Goal: Information Seeking & Learning: Learn about a topic

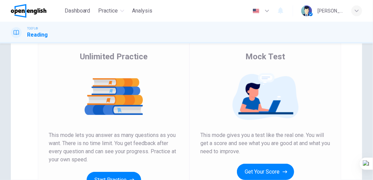
scroll to position [56, 0]
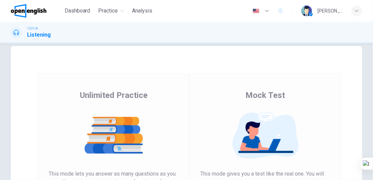
scroll to position [22, 0]
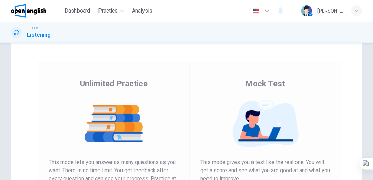
click at [128, 171] on span "This mode lets you answer as many questions as you want. There is no time limit…" at bounding box center [114, 174] width 130 height 33
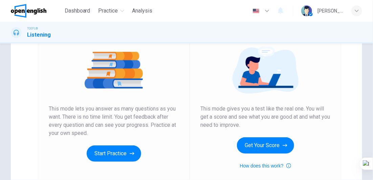
scroll to position [102, 0]
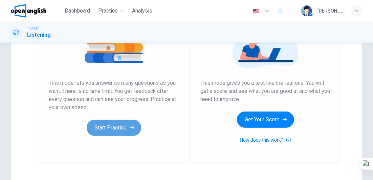
click at [130, 130] on icon "button" at bounding box center [132, 127] width 5 height 7
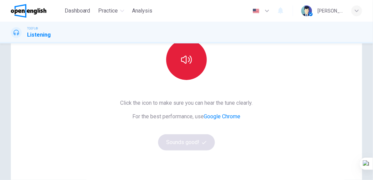
scroll to position [72, 0]
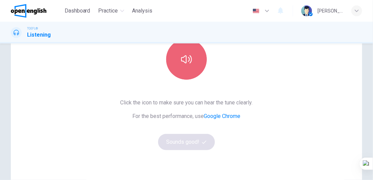
click at [185, 56] on icon "button" at bounding box center [186, 59] width 11 height 11
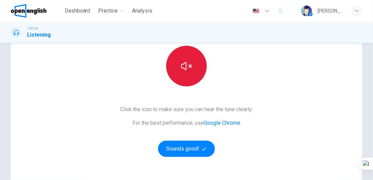
scroll to position [61, 0]
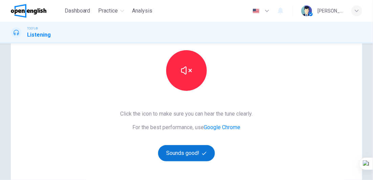
click at [194, 146] on button "Sounds good!" at bounding box center [186, 153] width 57 height 16
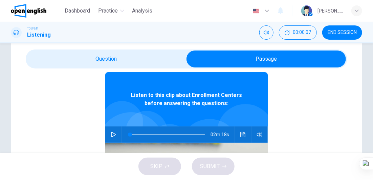
scroll to position [34, 0]
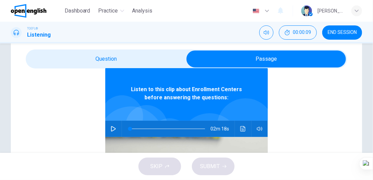
click at [111, 130] on icon "button" at bounding box center [113, 128] width 5 height 5
type input "*"
click at [111, 129] on icon "button" at bounding box center [113, 129] width 4 height 4
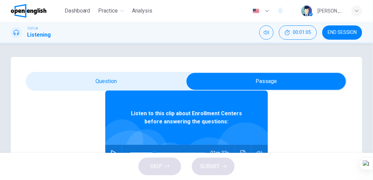
scroll to position [38, 0]
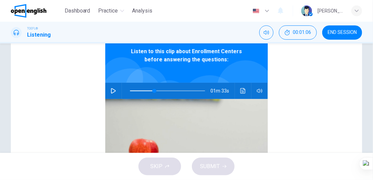
click at [114, 90] on button "button" at bounding box center [113, 91] width 11 height 16
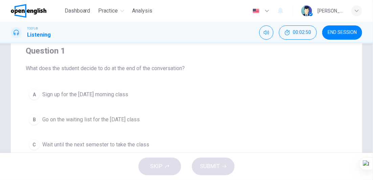
scroll to position [54, 0]
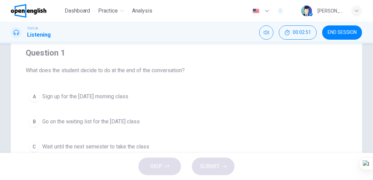
click at [34, 94] on div "A" at bounding box center [34, 96] width 11 height 11
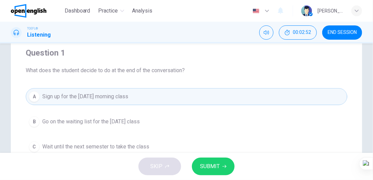
click at [226, 167] on icon "button" at bounding box center [225, 166] width 4 height 4
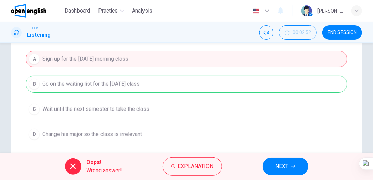
scroll to position [88, 0]
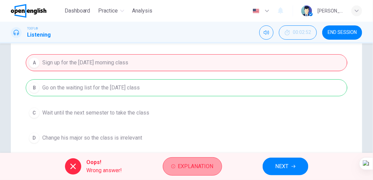
click at [199, 166] on span "Explanation" at bounding box center [196, 166] width 36 height 9
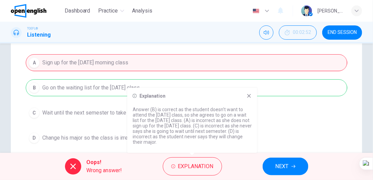
click at [250, 94] on icon at bounding box center [249, 95] width 5 height 5
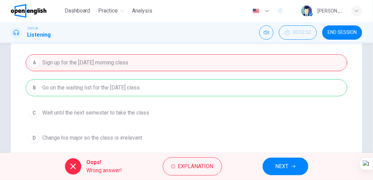
click at [296, 165] on button "NEXT" at bounding box center [286, 166] width 46 height 18
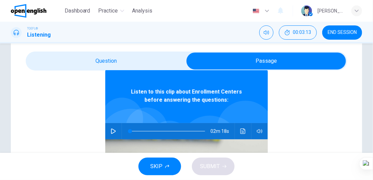
scroll to position [34, 0]
click at [111, 127] on button "button" at bounding box center [113, 131] width 11 height 16
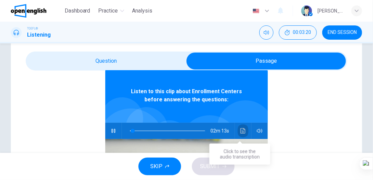
click at [238, 136] on button "Click to see the audio transcription" at bounding box center [243, 131] width 11 height 16
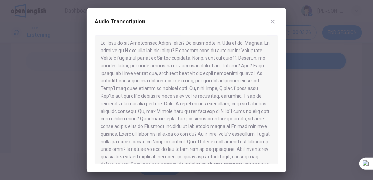
scroll to position [0, 0]
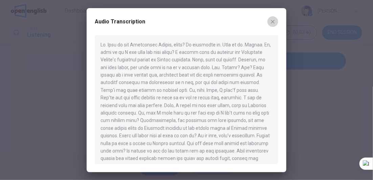
click at [276, 23] on button "button" at bounding box center [273, 21] width 11 height 11
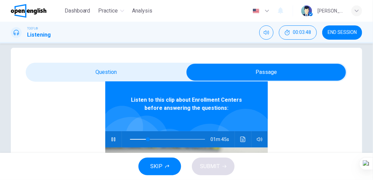
scroll to position [38, 0]
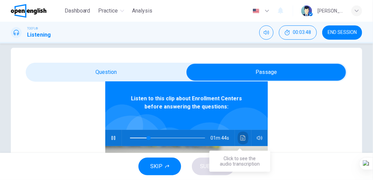
click at [238, 138] on button "Click to see the audio transcription" at bounding box center [243, 138] width 11 height 16
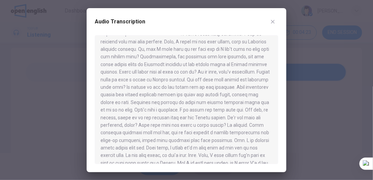
scroll to position [68, 0]
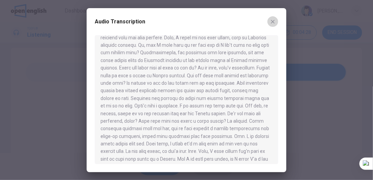
click at [272, 21] on icon "button" at bounding box center [273, 22] width 4 height 4
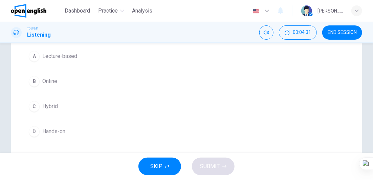
scroll to position [99, 0]
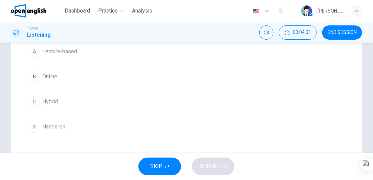
click at [64, 123] on span "Hands-on" at bounding box center [53, 127] width 23 height 8
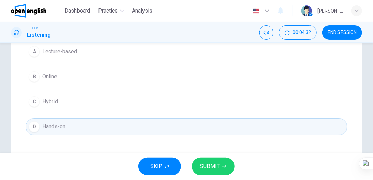
click at [221, 168] on button "SUBMIT" at bounding box center [213, 166] width 43 height 18
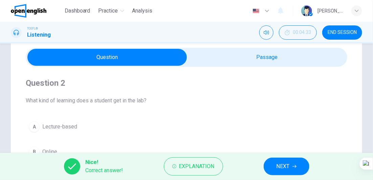
scroll to position [0, 0]
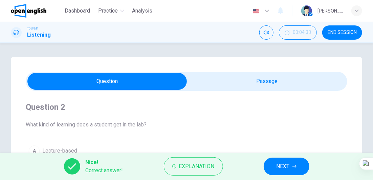
drag, startPoint x: 254, startPoint y: 102, endPoint x: 255, endPoint y: 97, distance: 4.7
click at [254, 102] on h4 "Question 2" at bounding box center [187, 107] width 322 height 11
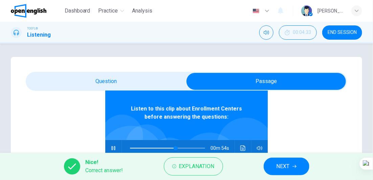
scroll to position [38, 0]
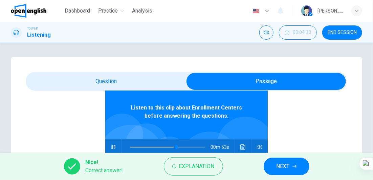
click at [108, 145] on button "button" at bounding box center [113, 147] width 11 height 16
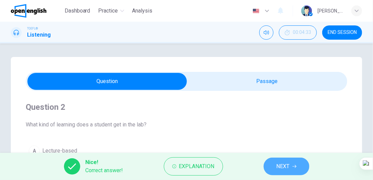
click at [276, 165] on button "NEXT" at bounding box center [287, 166] width 46 height 18
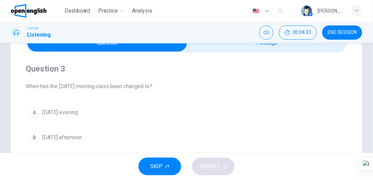
scroll to position [68, 0]
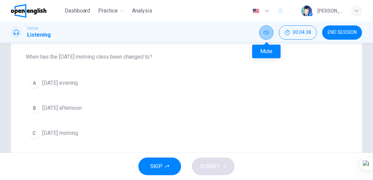
click at [267, 28] on button "Mute" at bounding box center [266, 32] width 14 height 14
click at [265, 36] on button "Unmute" at bounding box center [266, 32] width 14 height 14
click at [90, 112] on button "B [DATE] afternoon" at bounding box center [187, 108] width 322 height 17
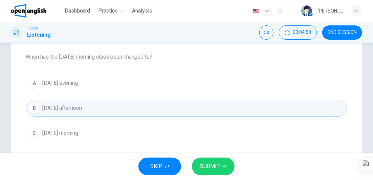
click at [214, 159] on button "SUBMIT" at bounding box center [213, 166] width 43 height 18
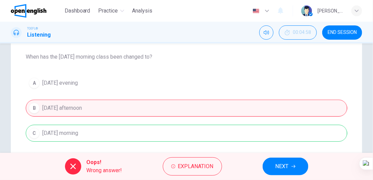
click at [275, 162] on button "NEXT" at bounding box center [286, 166] width 46 height 18
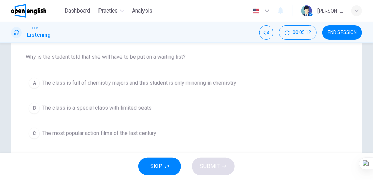
click at [160, 86] on span "The class is full of chemistry majors and this student is only minoring in chem…" at bounding box center [139, 83] width 194 height 8
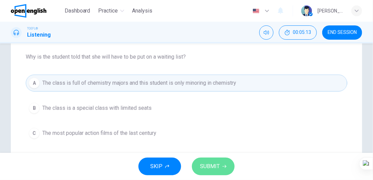
click at [205, 165] on span "SUBMIT" at bounding box center [210, 166] width 20 height 9
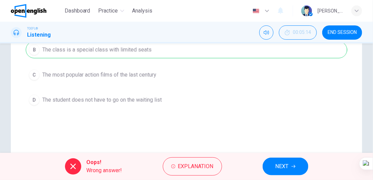
scroll to position [147, 0]
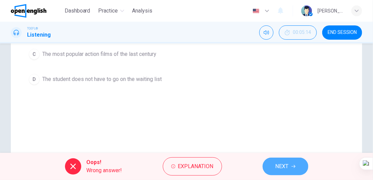
click at [283, 165] on span "NEXT" at bounding box center [282, 166] width 13 height 9
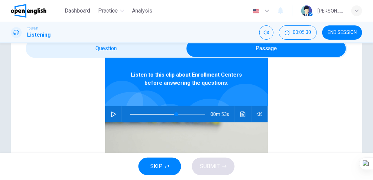
scroll to position [34, 0]
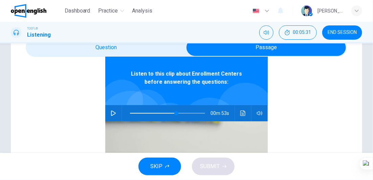
click at [105, 110] on div "00m 53s" at bounding box center [186, 113] width 163 height 16
click at [108, 111] on button "button" at bounding box center [113, 113] width 11 height 16
click at [241, 119] on button "Click to see the audio transcription" at bounding box center [243, 113] width 11 height 16
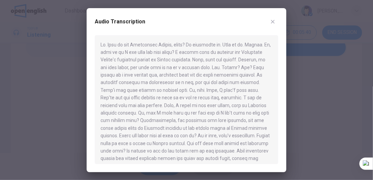
scroll to position [0, 0]
drag, startPoint x: 283, startPoint y: 16, endPoint x: 273, endPoint y: 18, distance: 10.8
click at [273, 17] on div "Audio Transcription" at bounding box center [187, 90] width 200 height 164
click at [273, 18] on button "button" at bounding box center [273, 21] width 11 height 11
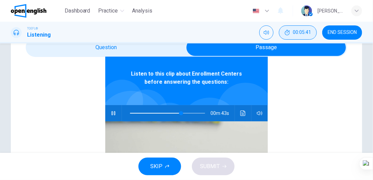
type input "**"
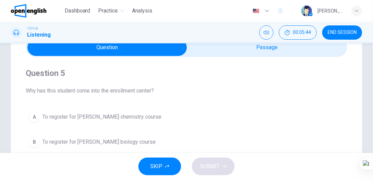
click at [127, 109] on button "A To register for [PERSON_NAME] chemistry course" at bounding box center [187, 116] width 322 height 17
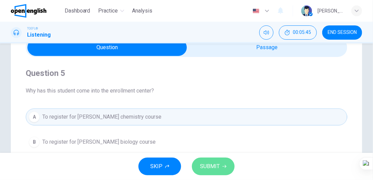
click at [221, 163] on button "SUBMIT" at bounding box center [213, 166] width 43 height 18
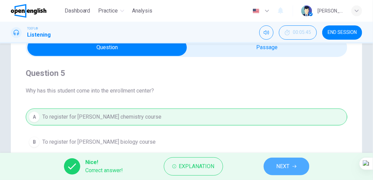
click at [282, 163] on span "NEXT" at bounding box center [283, 166] width 13 height 9
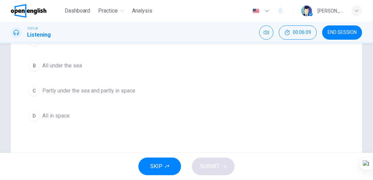
scroll to position [111, 0]
click at [169, 169] on button "SKIP" at bounding box center [160, 166] width 43 height 18
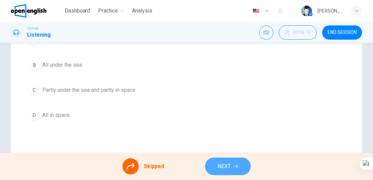
click at [213, 167] on button "NEXT" at bounding box center [228, 166] width 46 height 18
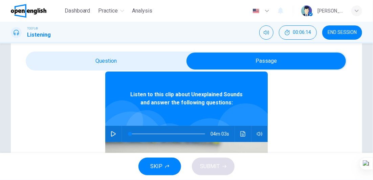
scroll to position [38, 0]
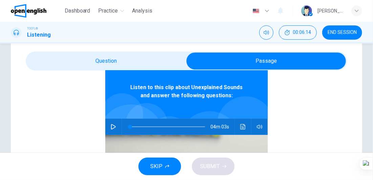
click at [112, 130] on button "button" at bounding box center [113, 127] width 11 height 16
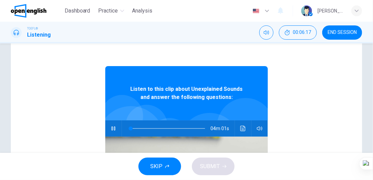
scroll to position [43, 0]
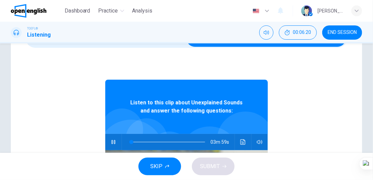
type input "*"
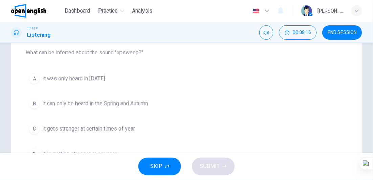
scroll to position [68, 0]
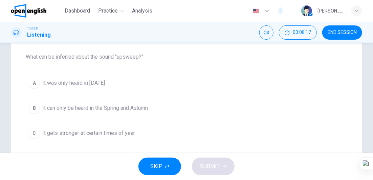
click at [112, 80] on button "A It was only heard in [DATE]" at bounding box center [187, 83] width 322 height 17
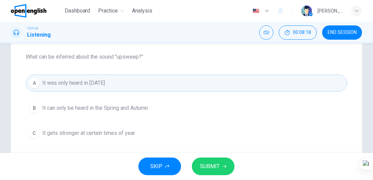
click at [200, 170] on span "SUBMIT" at bounding box center [210, 166] width 20 height 9
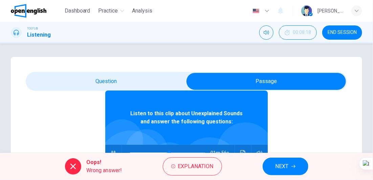
scroll to position [38, 0]
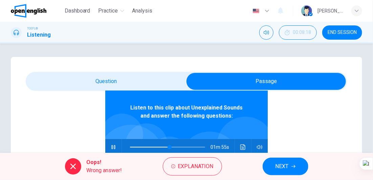
click at [112, 147] on icon "button" at bounding box center [113, 146] width 5 height 5
type input "**"
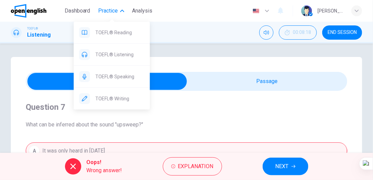
click at [112, 7] on span "Practice" at bounding box center [109, 11] width 20 height 8
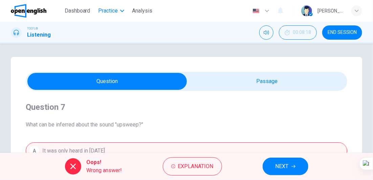
click at [112, 7] on span "Practice" at bounding box center [109, 11] width 20 height 8
click at [141, 12] on span "Analysis" at bounding box center [142, 11] width 20 height 8
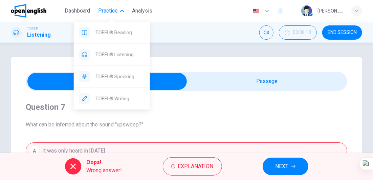
click at [114, 17] on div "TOEFL® Reading TOEFL® Listening TOEFL® Speaking TOEFL® Writing" at bounding box center [112, 63] width 76 height 92
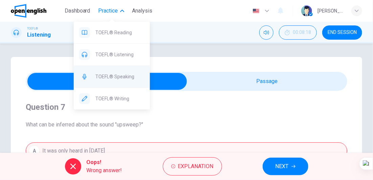
click at [120, 81] on div "TOEFL® Speaking" at bounding box center [112, 77] width 76 height 22
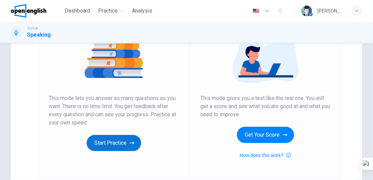
scroll to position [102, 0]
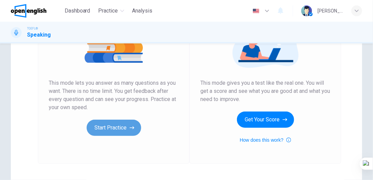
click at [107, 127] on button "Start Practice" at bounding box center [114, 128] width 55 height 16
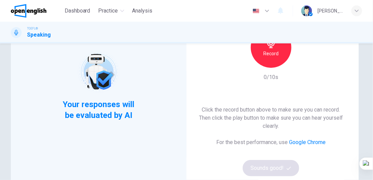
scroll to position [68, 0]
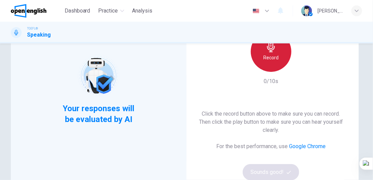
click at [268, 61] on h6 "Record" at bounding box center [270, 58] width 15 height 8
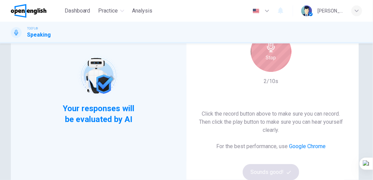
click at [268, 61] on h6 "Stop" at bounding box center [271, 58] width 10 height 8
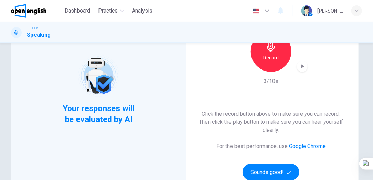
click at [303, 66] on icon "button" at bounding box center [302, 66] width 7 height 7
click at [302, 66] on icon "button" at bounding box center [302, 66] width 7 height 7
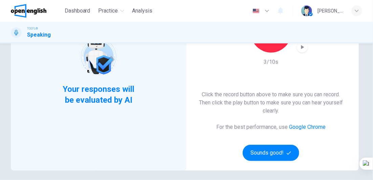
scroll to position [90, 0]
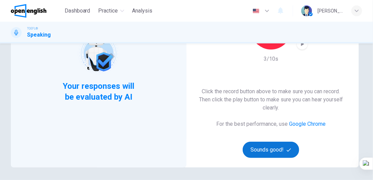
click at [277, 155] on button "Sounds good!" at bounding box center [271, 150] width 57 height 16
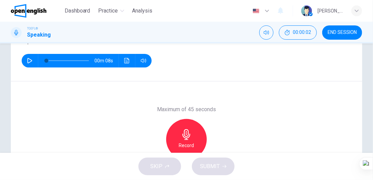
scroll to position [74, 0]
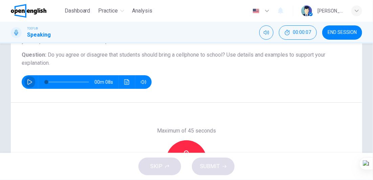
click at [27, 81] on button "button" at bounding box center [29, 82] width 11 height 14
type input "**"
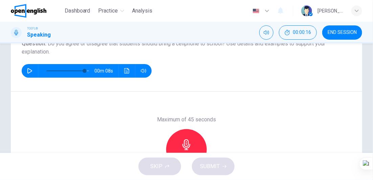
type input "*"
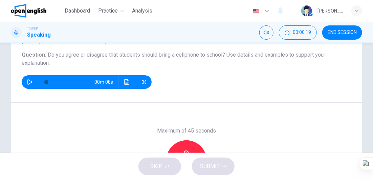
click at [187, 143] on div "Record" at bounding box center [186, 160] width 41 height 41
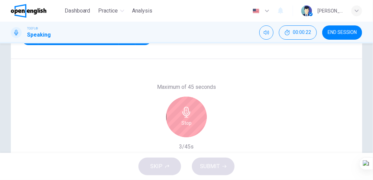
scroll to position [119, 0]
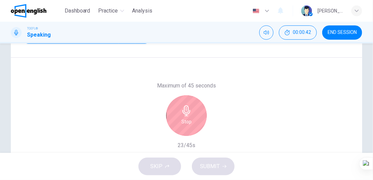
click at [192, 119] on div "Stop" at bounding box center [186, 115] width 41 height 41
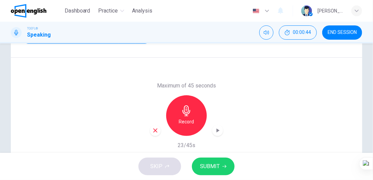
click at [220, 129] on div "button" at bounding box center [217, 130] width 11 height 11
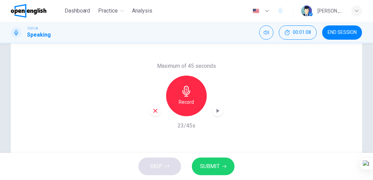
scroll to position [142, 0]
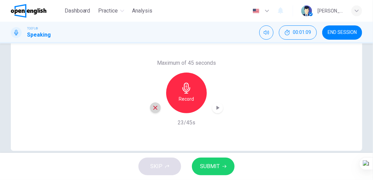
click at [154, 109] on icon "button" at bounding box center [155, 108] width 6 height 6
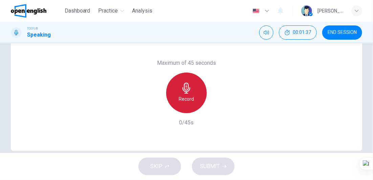
click at [176, 91] on div "Record" at bounding box center [186, 92] width 41 height 41
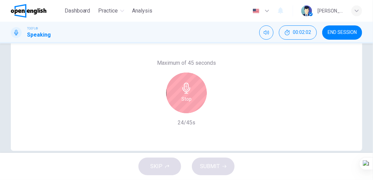
click at [176, 91] on div "Stop" at bounding box center [186, 92] width 41 height 41
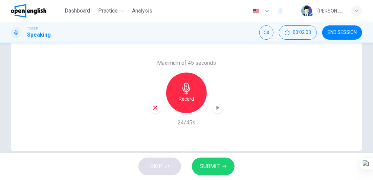
click at [219, 107] on icon "button" at bounding box center [217, 107] width 7 height 7
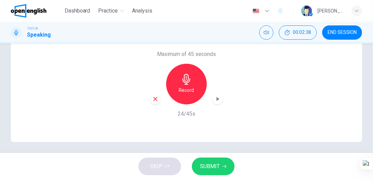
scroll to position [153, 0]
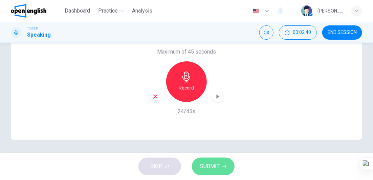
click at [220, 163] on button "SUBMIT" at bounding box center [213, 166] width 43 height 18
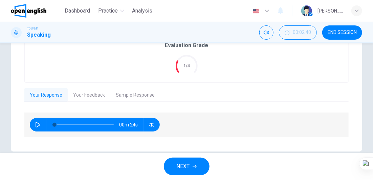
scroll to position [164, 0]
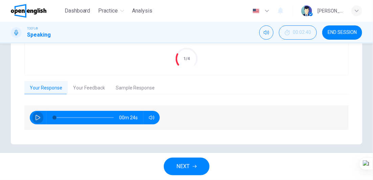
click at [38, 118] on icon "button" at bounding box center [37, 117] width 5 height 5
type input "*"
click at [99, 84] on button "Your Feedback" at bounding box center [89, 88] width 43 height 14
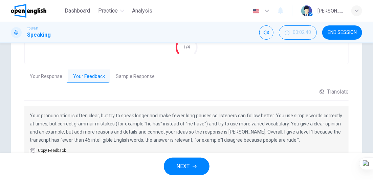
scroll to position [187, 0]
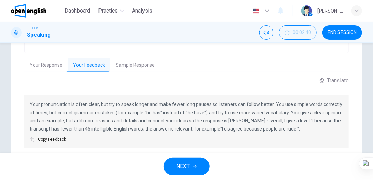
drag, startPoint x: 104, startPoint y: 67, endPoint x: 124, endPoint y: 67, distance: 19.6
click at [114, 67] on div "Your Response Your Feedback Sample Response" at bounding box center [186, 65] width 324 height 14
click at [127, 67] on button "Sample Response" at bounding box center [135, 65] width 50 height 14
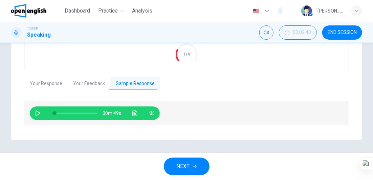
click at [37, 113] on icon "button" at bounding box center [37, 112] width 5 height 5
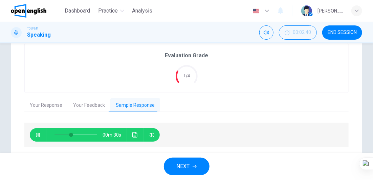
scroll to position [157, 0]
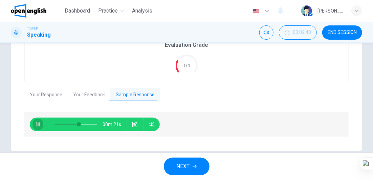
click at [36, 125] on icon "button" at bounding box center [37, 124] width 5 height 5
type input "**"
click at [44, 94] on button "Your Response" at bounding box center [45, 95] width 43 height 14
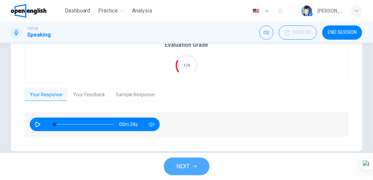
click at [168, 165] on button "NEXT" at bounding box center [187, 166] width 46 height 18
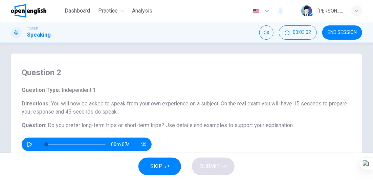
scroll to position [0, 0]
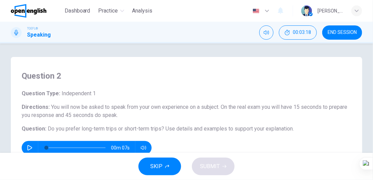
click at [34, 148] on button "button" at bounding box center [29, 148] width 11 height 14
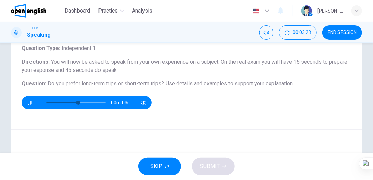
scroll to position [45, 0]
click at [29, 104] on icon "button" at bounding box center [30, 103] width 4 height 4
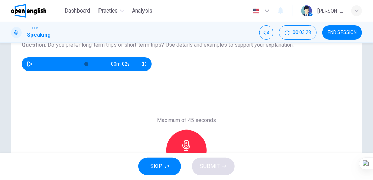
scroll to position [79, 0]
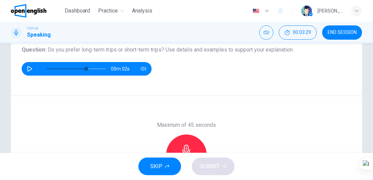
click at [196, 140] on div "Record" at bounding box center [186, 154] width 41 height 41
click at [196, 140] on div "Stop" at bounding box center [186, 154] width 41 height 41
click at [221, 166] on button "SUBMIT" at bounding box center [213, 166] width 43 height 18
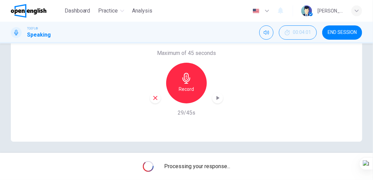
scroll to position [153, 0]
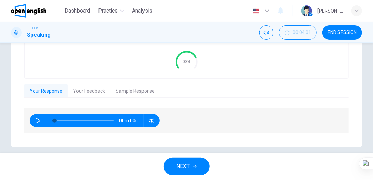
type input "*"
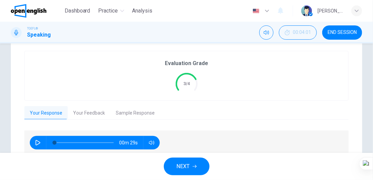
scroll to position [130, 0]
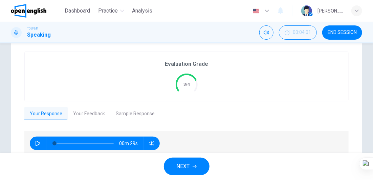
click at [83, 114] on button "Your Feedback" at bounding box center [89, 114] width 43 height 14
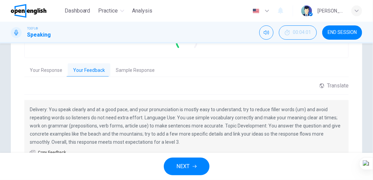
scroll to position [175, 0]
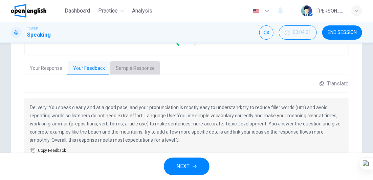
click at [129, 71] on button "Sample Response" at bounding box center [135, 68] width 50 height 14
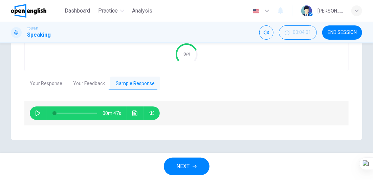
click at [42, 109] on button "button" at bounding box center [38, 113] width 11 height 14
type input "*"
click at [45, 82] on button "Your Response" at bounding box center [45, 84] width 43 height 14
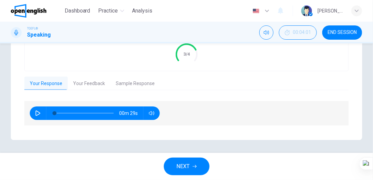
click at [38, 117] on button "button" at bounding box center [38, 113] width 11 height 14
click at [91, 84] on button "Your Feedback" at bounding box center [89, 84] width 43 height 14
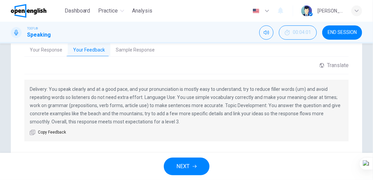
scroll to position [194, 0]
click at [45, 51] on button "Your Response" at bounding box center [45, 50] width 43 height 14
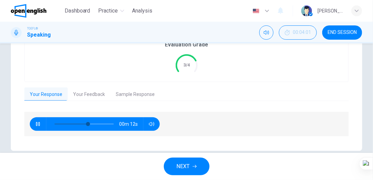
scroll to position [149, 0]
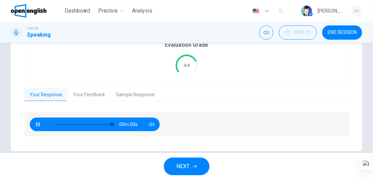
type input "*"
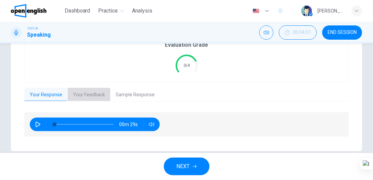
click at [93, 92] on button "Your Feedback" at bounding box center [89, 95] width 43 height 14
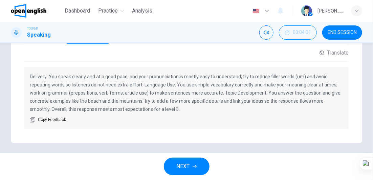
scroll to position [210, 0]
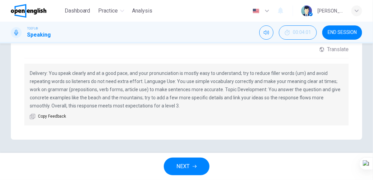
click at [189, 164] on span "NEXT" at bounding box center [183, 166] width 13 height 9
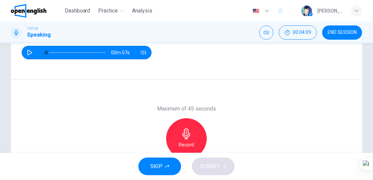
scroll to position [102, 0]
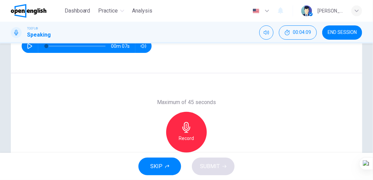
click at [188, 129] on icon "button" at bounding box center [187, 127] width 8 height 11
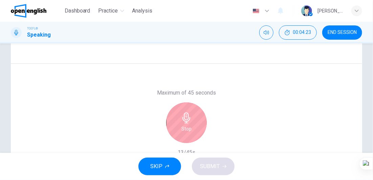
scroll to position [113, 0]
click at [188, 129] on h6 "Stop" at bounding box center [187, 127] width 10 height 8
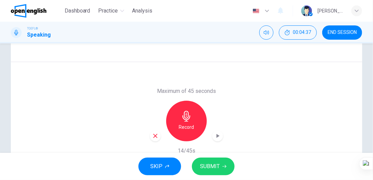
click at [179, 127] on h6 "Record" at bounding box center [186, 127] width 15 height 8
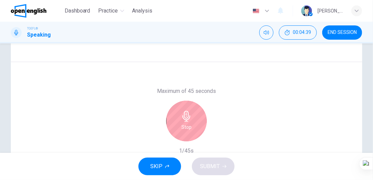
click at [187, 133] on div "Stop" at bounding box center [186, 121] width 41 height 41
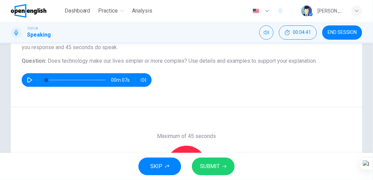
scroll to position [79, 0]
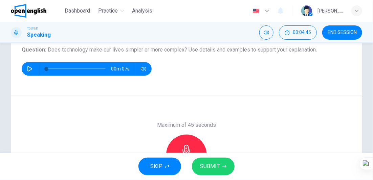
click at [192, 139] on div "Record" at bounding box center [186, 154] width 41 height 41
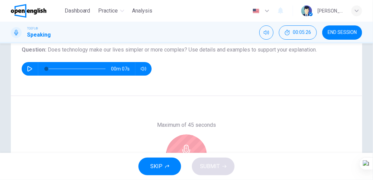
click at [192, 139] on div "Stop" at bounding box center [186, 154] width 41 height 41
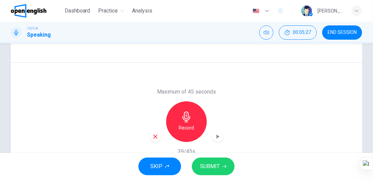
scroll to position [124, 0]
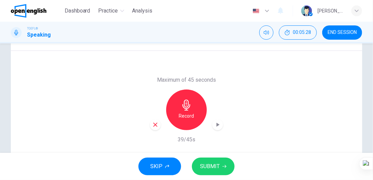
click at [214, 168] on span "SUBMIT" at bounding box center [210, 166] width 20 height 9
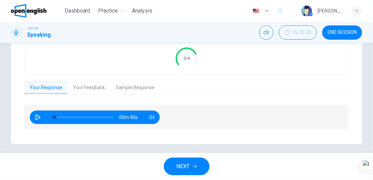
scroll to position [160, 0]
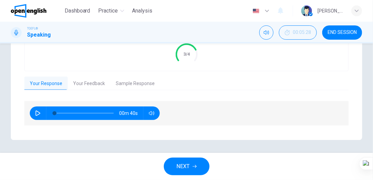
click at [34, 110] on button "button" at bounding box center [38, 113] width 11 height 14
type input "*"
click at [97, 88] on button "Your Feedback" at bounding box center [89, 84] width 43 height 14
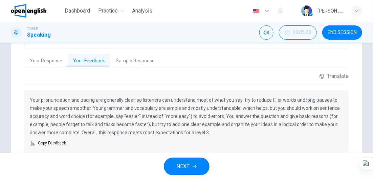
scroll to position [194, 0]
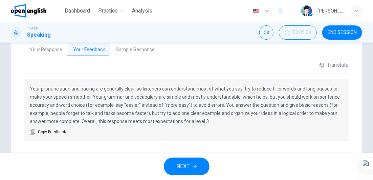
click at [136, 49] on button "Sample Response" at bounding box center [135, 50] width 50 height 14
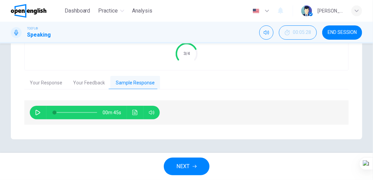
scroll to position [160, 0]
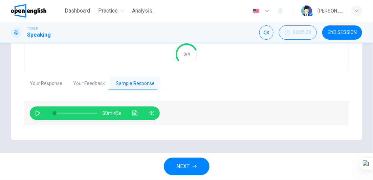
click at [32, 109] on div "00m 45s" at bounding box center [95, 113] width 130 height 14
click at [35, 110] on button "button" at bounding box center [38, 113] width 11 height 14
type input "**"
click at [56, 82] on button "Your Response" at bounding box center [45, 84] width 43 height 14
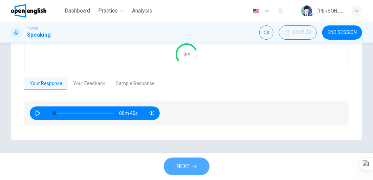
click at [188, 173] on button "NEXT" at bounding box center [187, 166] width 46 height 18
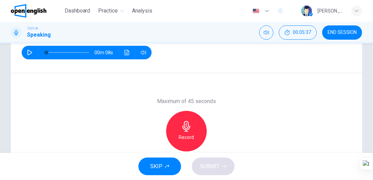
scroll to position [113, 0]
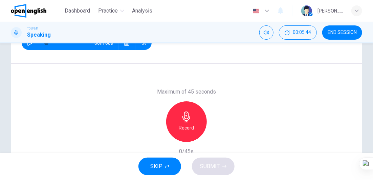
click at [196, 128] on div "Record" at bounding box center [186, 121] width 41 height 41
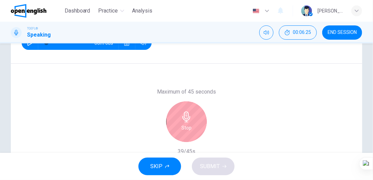
click at [196, 128] on div "Stop" at bounding box center [186, 121] width 41 height 41
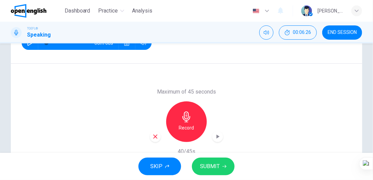
click at [217, 172] on button "SUBMIT" at bounding box center [213, 166] width 43 height 18
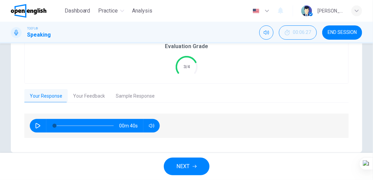
scroll to position [158, 0]
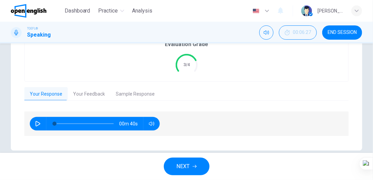
click at [35, 137] on div "00m 40s" at bounding box center [186, 126] width 324 height 31
click at [38, 123] on icon "button" at bounding box center [37, 123] width 5 height 5
click at [92, 90] on button "Your Feedback" at bounding box center [89, 94] width 43 height 14
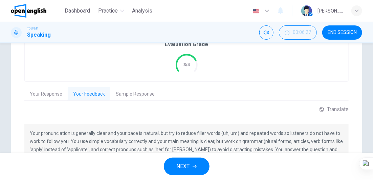
click at [48, 95] on button "Your Response" at bounding box center [45, 94] width 43 height 14
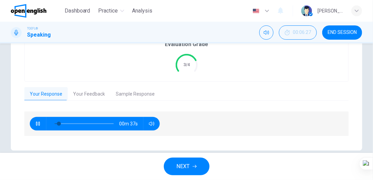
type input "**"
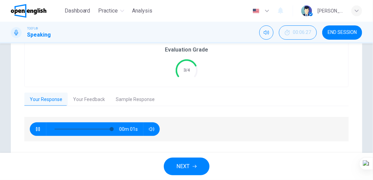
scroll to position [147, 0]
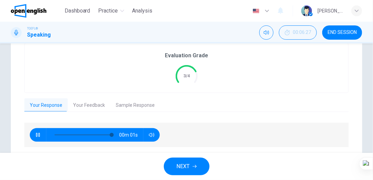
click at [96, 92] on div "Evaluation Grade 3/4" at bounding box center [186, 68] width 324 height 50
type input "**"
click at [93, 103] on button "Your Feedback" at bounding box center [89, 105] width 43 height 14
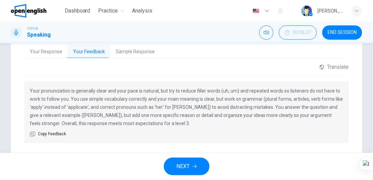
scroll to position [203, 0]
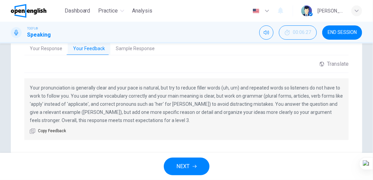
click at [179, 168] on span "NEXT" at bounding box center [183, 166] width 13 height 9
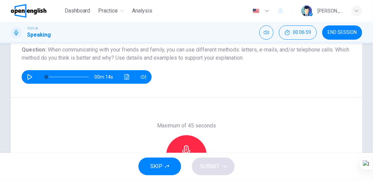
scroll to position [90, 0]
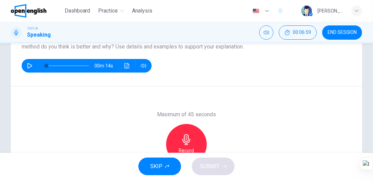
click at [185, 153] on div "SKIP SUBMIT" at bounding box center [186, 166] width 373 height 27
click at [186, 144] on icon "button" at bounding box center [187, 139] width 8 height 11
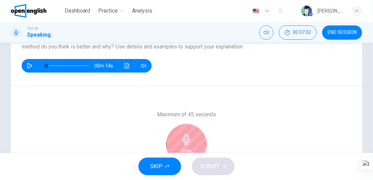
scroll to position [68, 0]
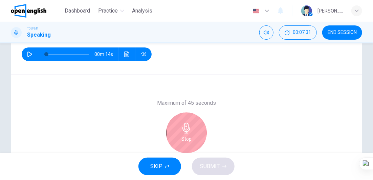
click at [202, 128] on div "Stop" at bounding box center [186, 132] width 41 height 41
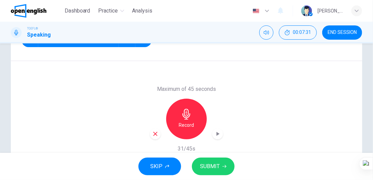
scroll to position [135, 0]
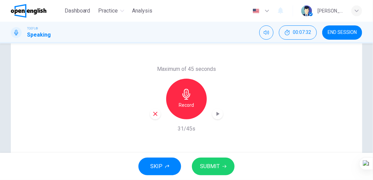
click at [218, 161] on button "SUBMIT" at bounding box center [213, 166] width 43 height 18
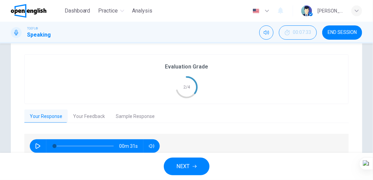
scroll to position [168, 0]
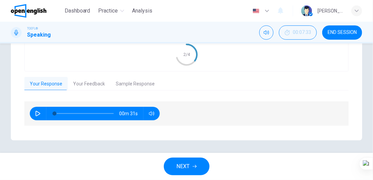
drag, startPoint x: 97, startPoint y: 78, endPoint x: 97, endPoint y: 90, distance: 12.5
click at [97, 89] on button "Your Feedback" at bounding box center [89, 84] width 43 height 14
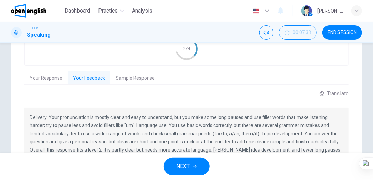
scroll to position [179, 0]
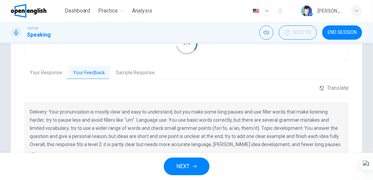
click at [33, 69] on button "Your Response" at bounding box center [45, 73] width 43 height 14
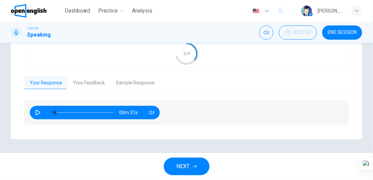
scroll to position [168, 0]
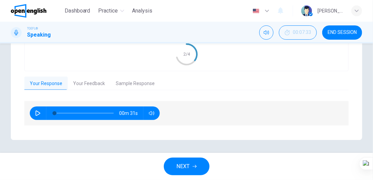
click at [35, 115] on icon "button" at bounding box center [37, 112] width 5 height 5
type input "**"
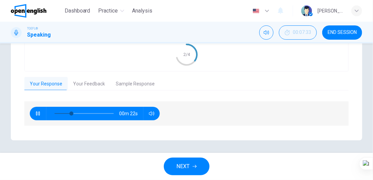
click at [75, 78] on button "Your Feedback" at bounding box center [89, 84] width 43 height 14
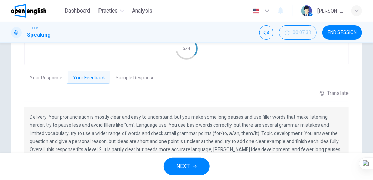
scroll to position [179, 0]
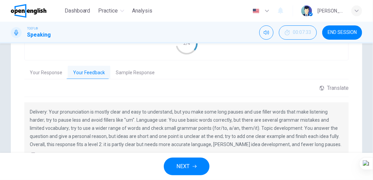
click at [42, 69] on button "Your Response" at bounding box center [45, 73] width 43 height 14
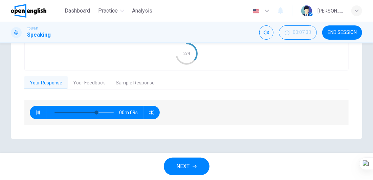
scroll to position [168, 0]
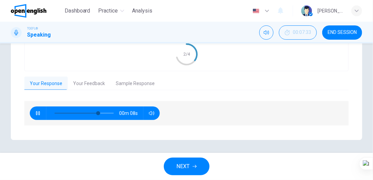
click at [34, 111] on button "button" at bounding box center [38, 113] width 11 height 14
type input "**"
click at [195, 167] on icon "button" at bounding box center [195, 166] width 4 height 4
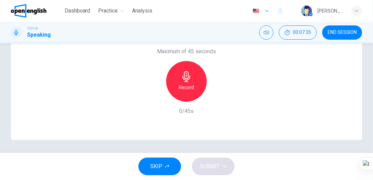
scroll to position [153, 0]
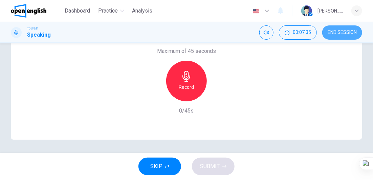
click at [355, 35] on span "END SESSION" at bounding box center [342, 32] width 29 height 5
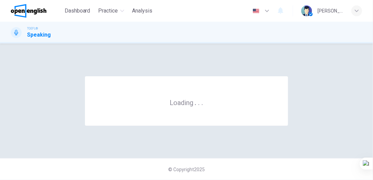
scroll to position [0, 0]
